Goal: Transaction & Acquisition: Purchase product/service

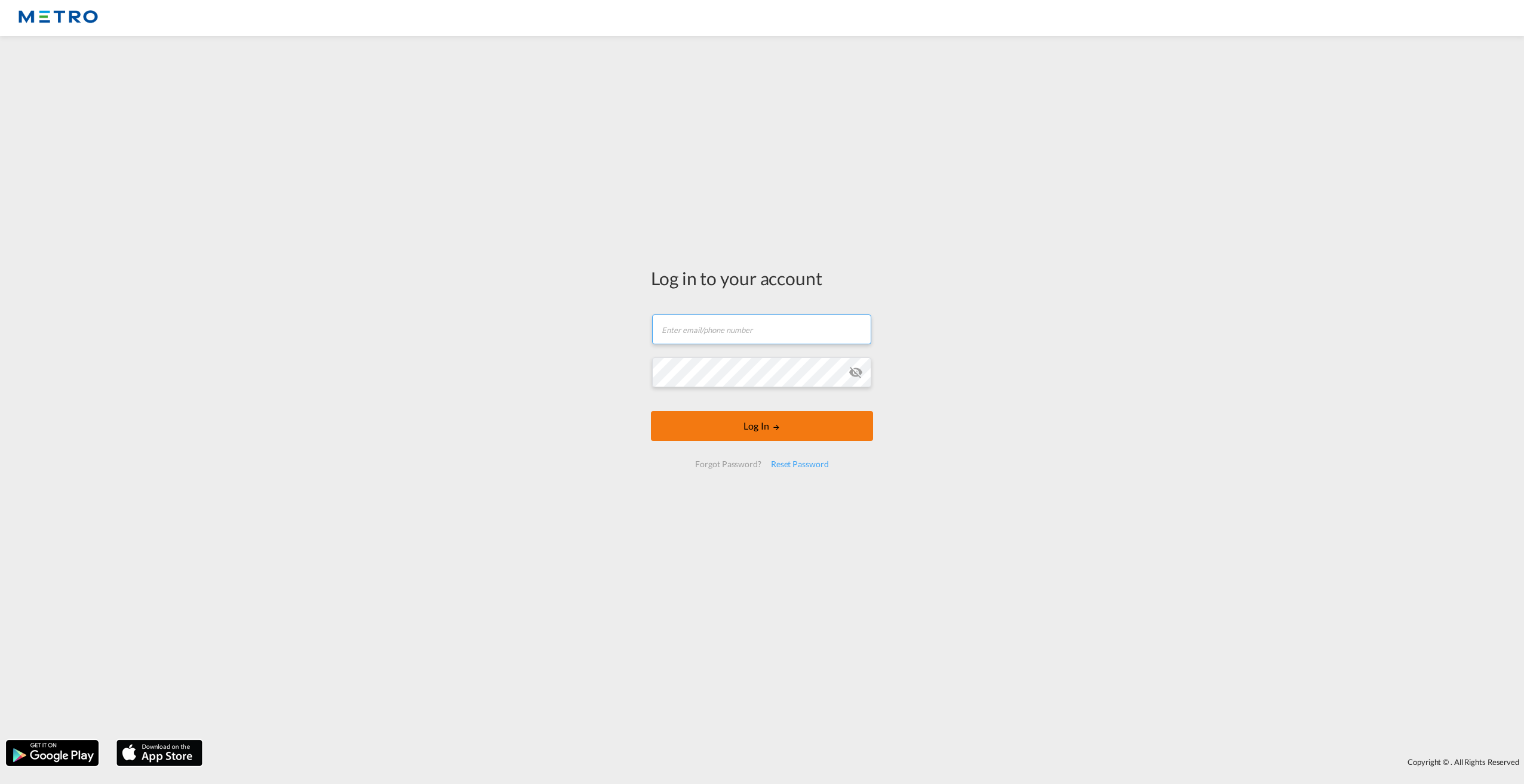
type input "[PERSON_NAME][EMAIL_ADDRESS][PERSON_NAME][DOMAIN_NAME]"
click at [779, 417] on button "Log In" at bounding box center [762, 426] width 222 height 30
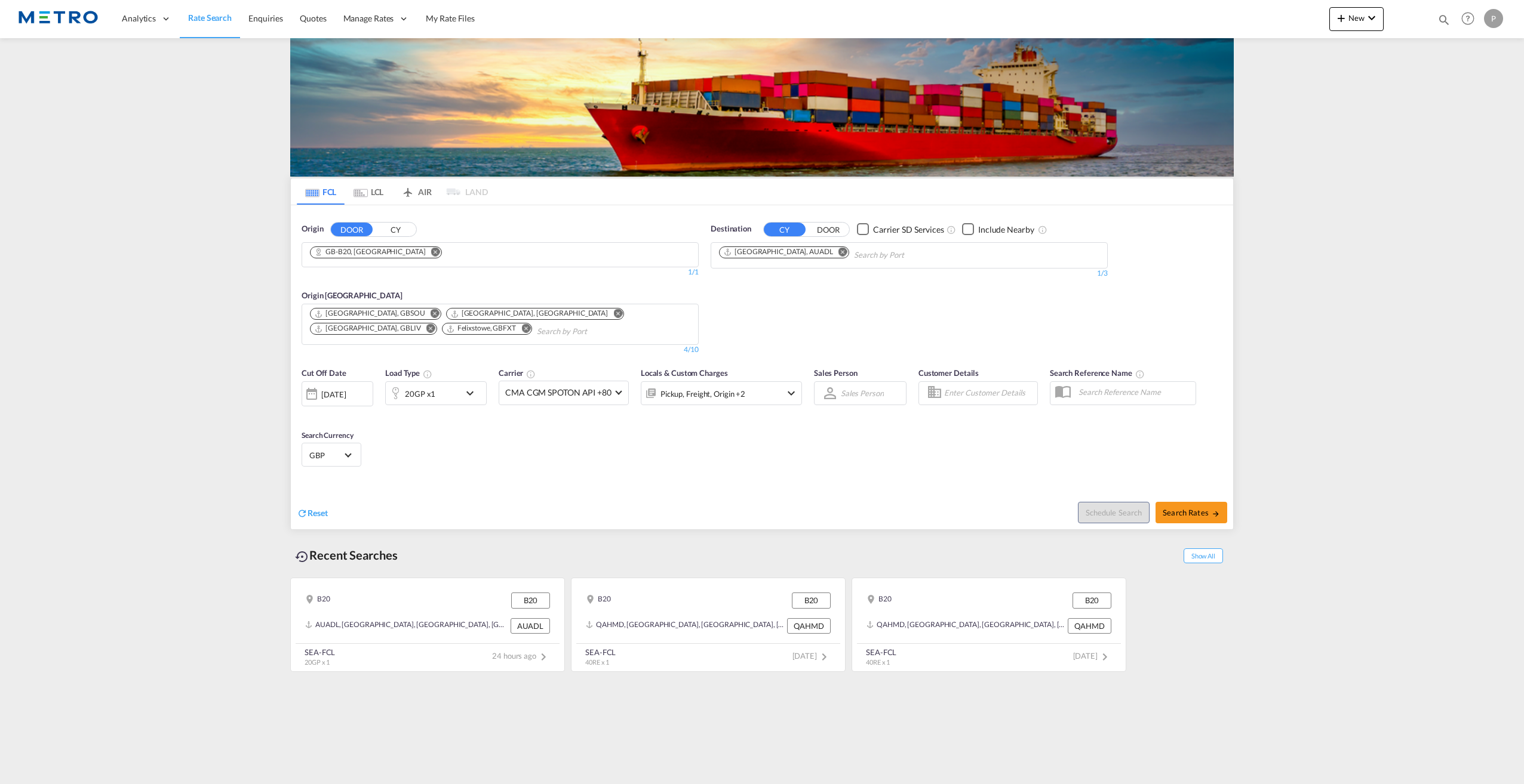
click at [431, 252] on md-icon "Remove" at bounding box center [435, 251] width 9 height 9
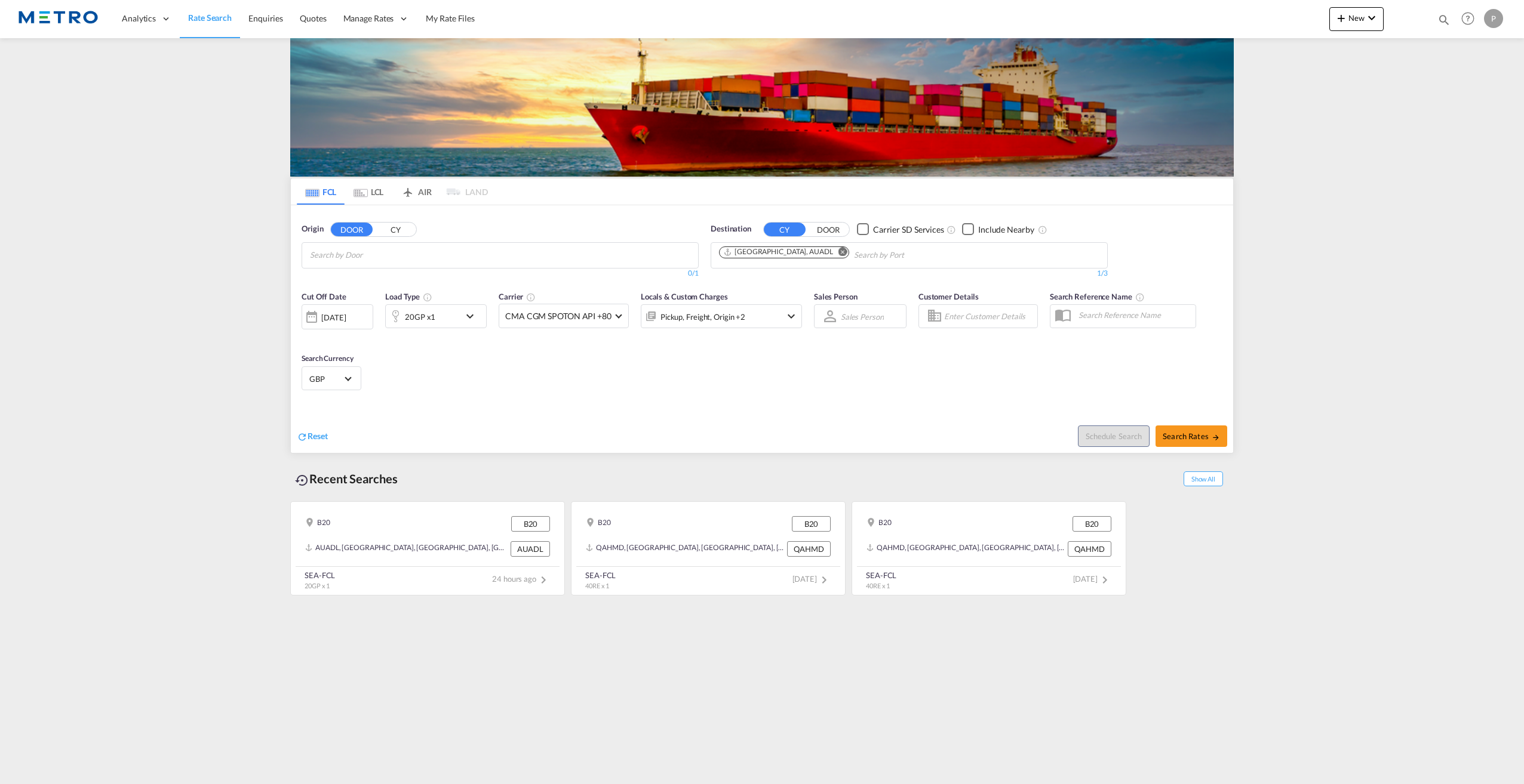
click at [402, 253] on input "Chips input." at bounding box center [367, 256] width 114 height 19
type input "sn12"
click at [394, 286] on div "[GEOGRAPHIC_DATA] , SN12 [GEOGRAPHIC_DATA] [GEOGRAPHIC_DATA]-SN12" at bounding box center [402, 282] width 227 height 36
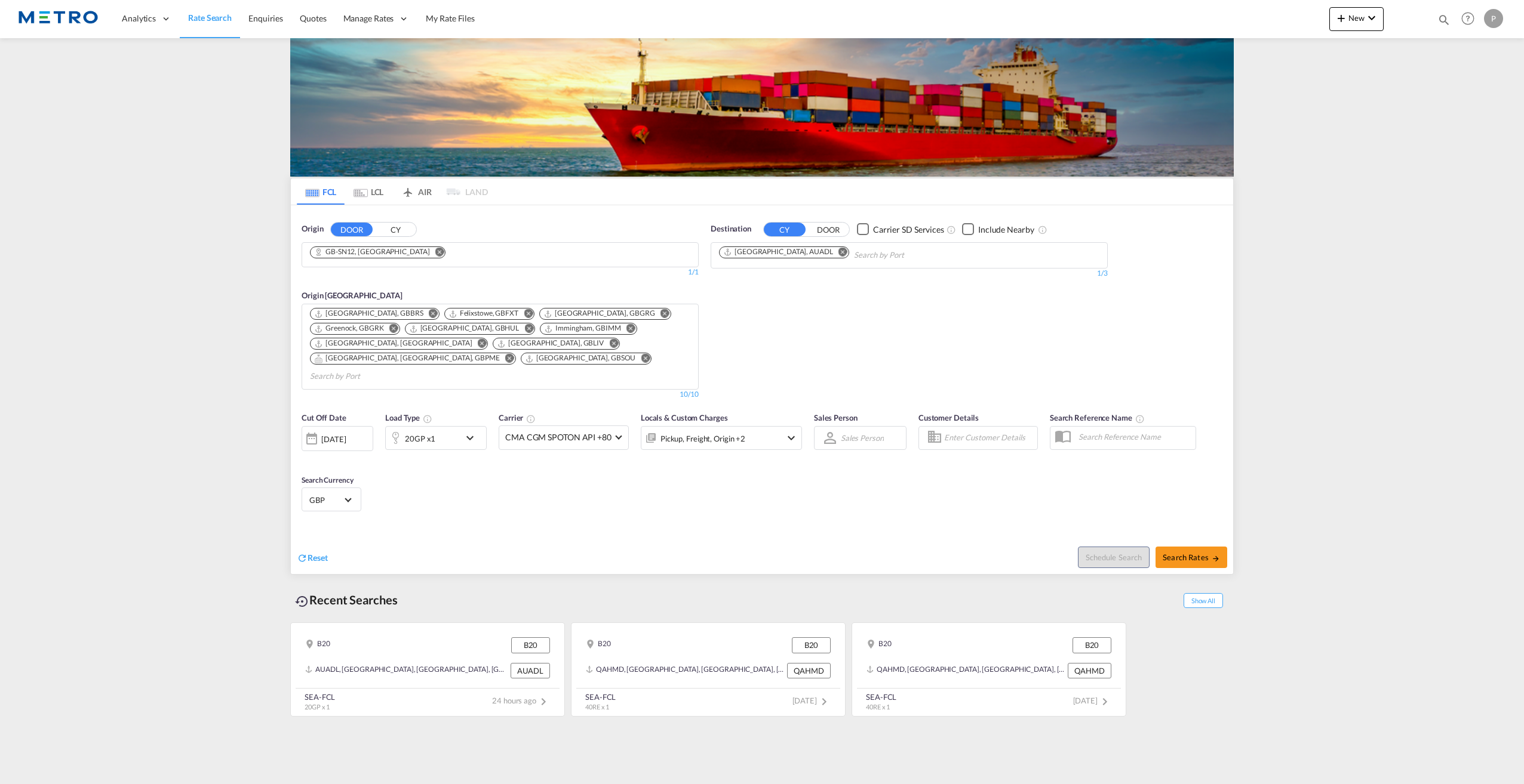
click at [839, 252] on md-icon "Remove" at bounding box center [843, 251] width 9 height 9
click at [825, 227] on button "DOOR" at bounding box center [828, 229] width 42 height 14
click at [811, 256] on body "Analytics Reports Dashboard Rate Search Enquiries Quotes" at bounding box center [762, 392] width 1524 height 784
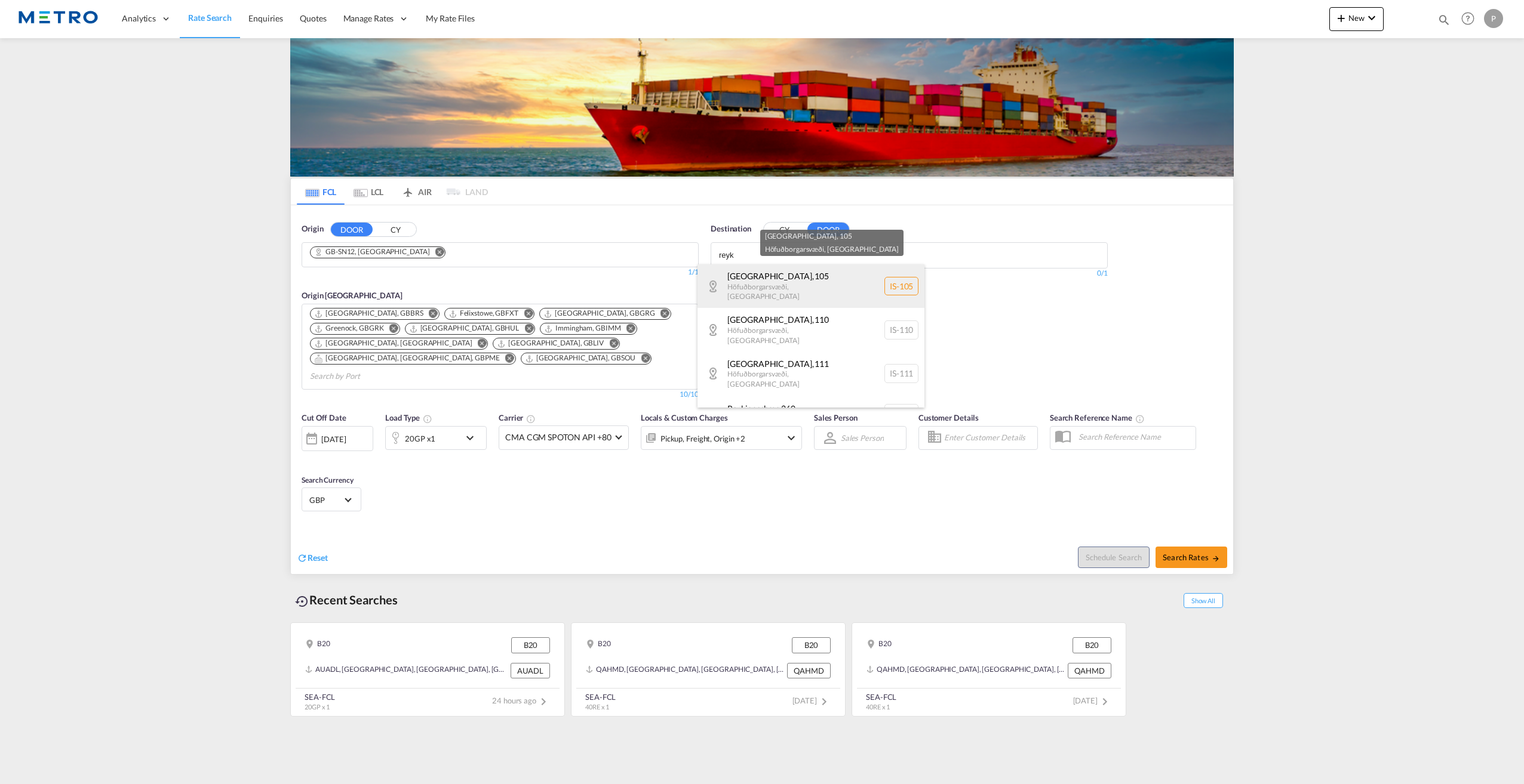
type input "reyk"
click at [822, 286] on div "[GEOGRAPHIC_DATA] , 105 Höfuðborgarsvæði , [GEOGRAPHIC_DATA] IS-105" at bounding box center [811, 286] width 227 height 43
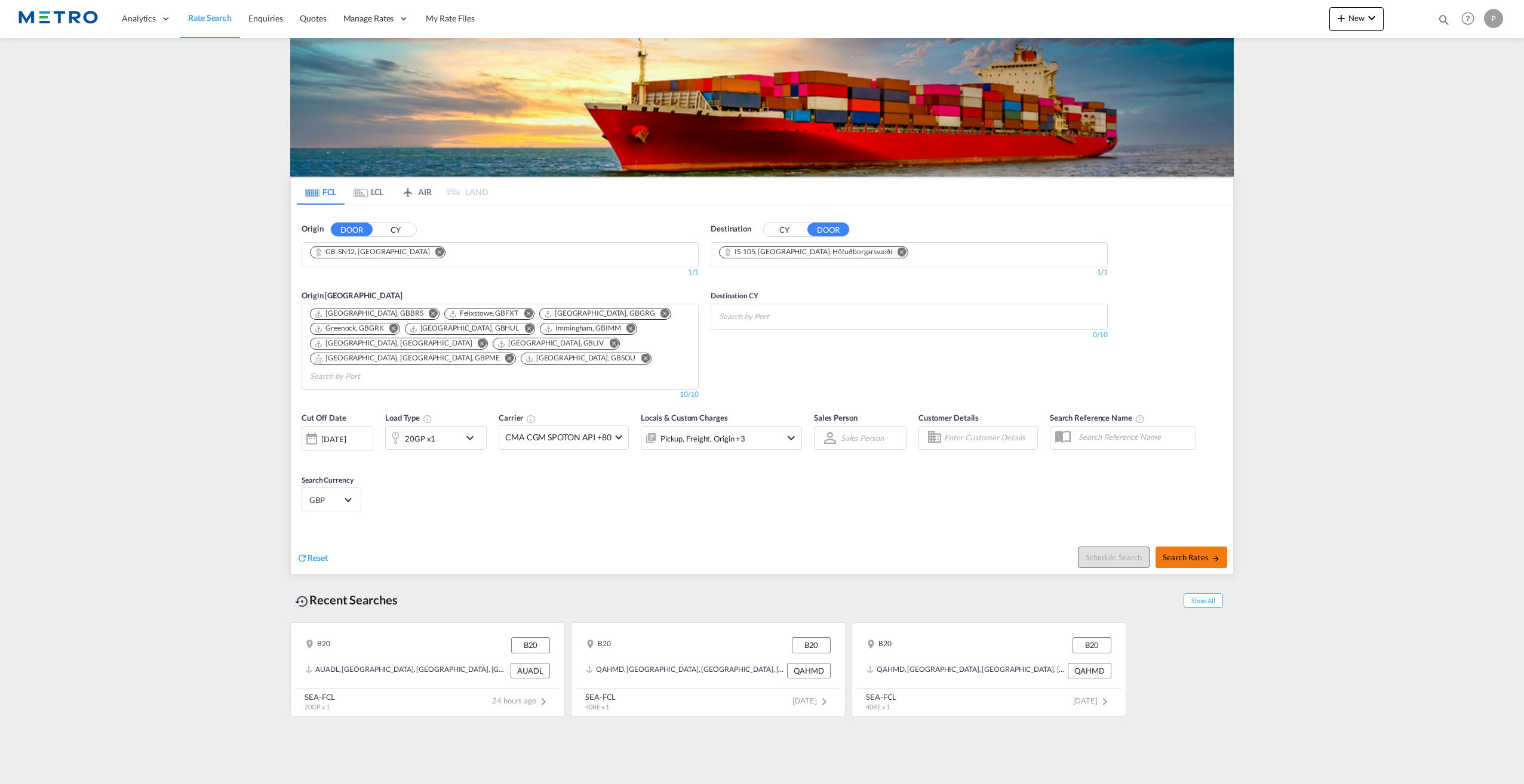
click at [1197, 547] on button "Search Rates" at bounding box center [1191, 557] width 72 height 21
type input "SN12 to 105 / [DATE]"
click at [841, 311] on md-chips at bounding box center [909, 317] width 396 height 25
type input "rey"
click at [842, 412] on div "[PERSON_NAME] Iceland ISREY" at bounding box center [811, 415] width 227 height 36
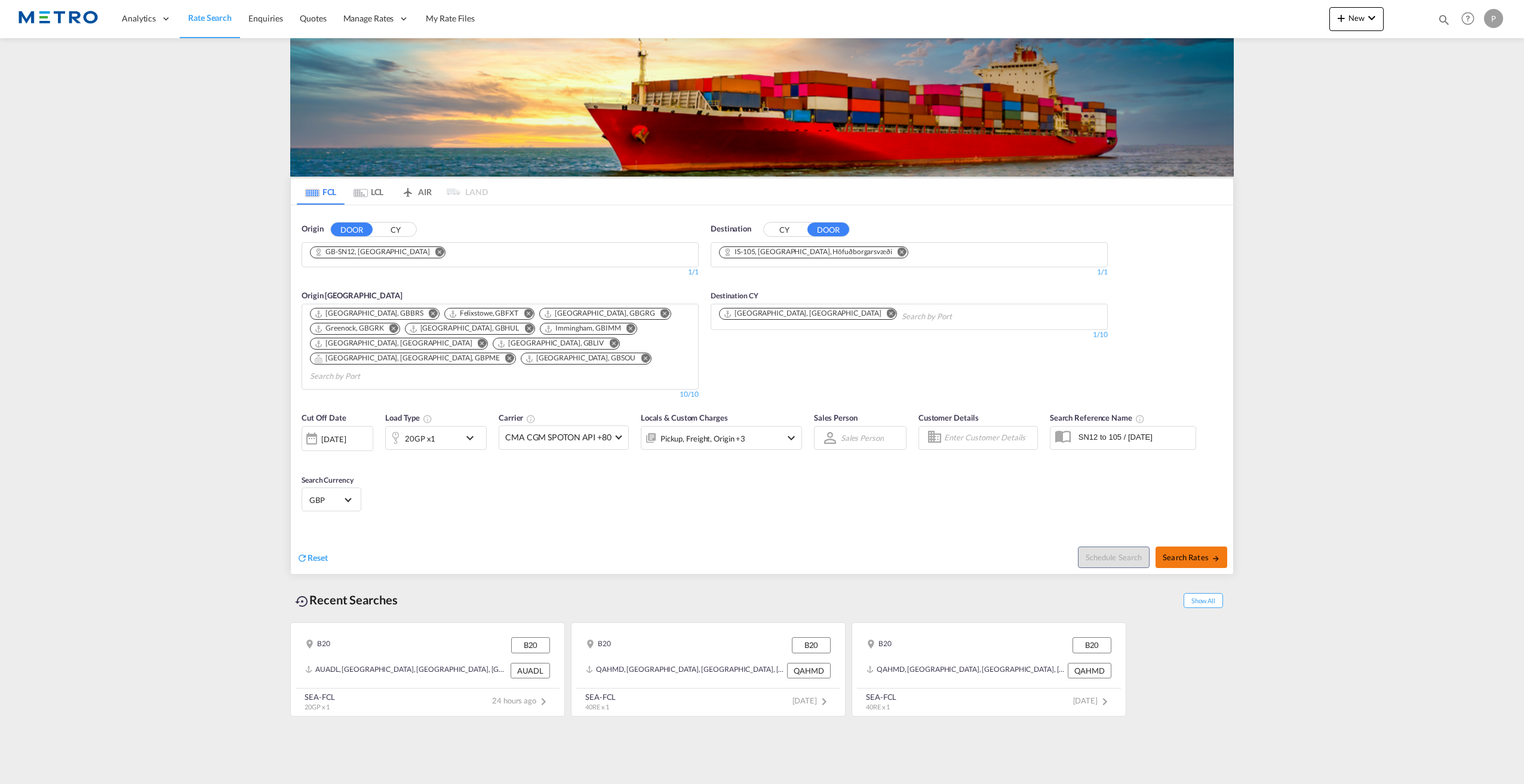
click at [1204, 552] on span "Search Rates" at bounding box center [1191, 557] width 57 height 10
